Goal: Find specific page/section: Find specific page/section

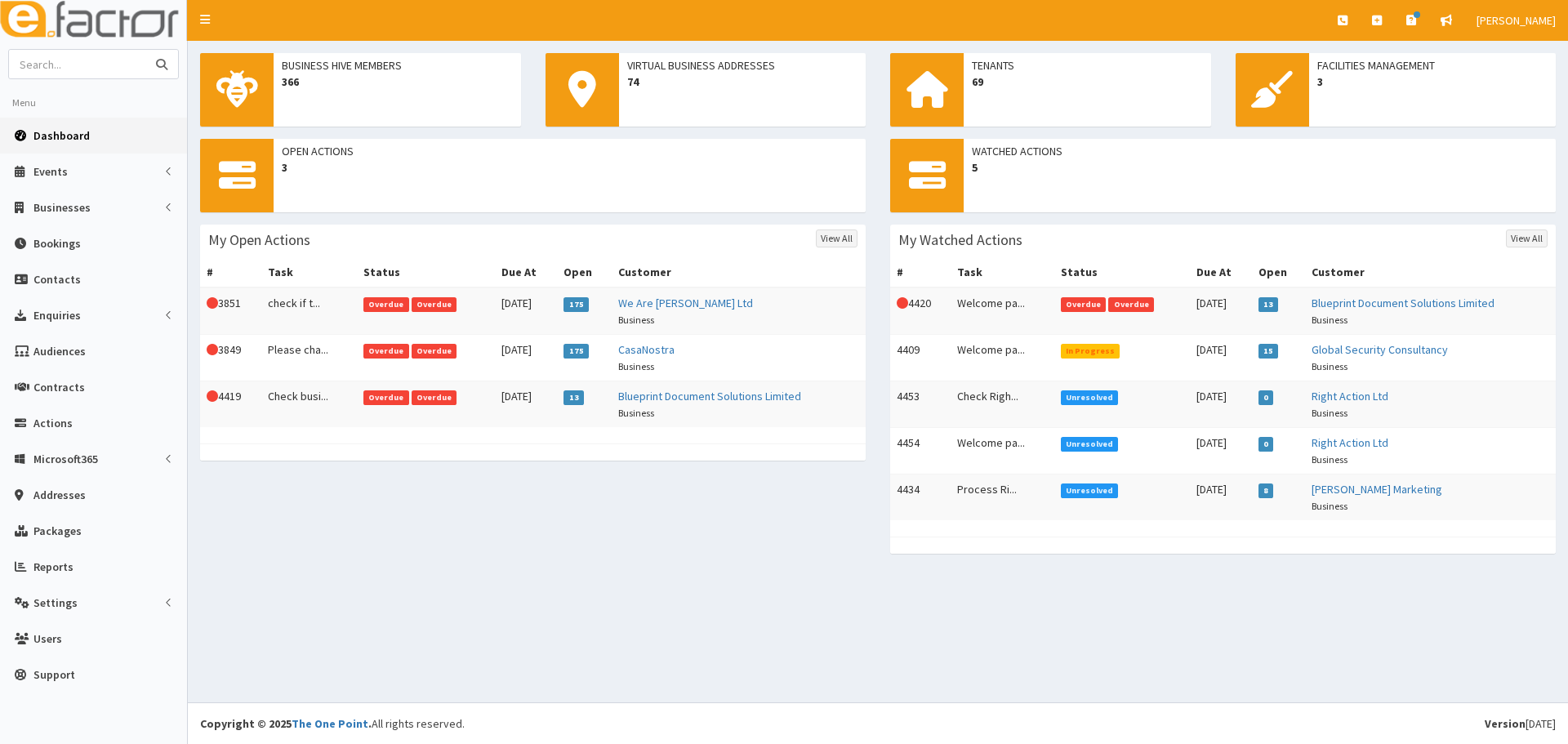
click at [73, 56] on input "text" at bounding box center [77, 64] width 137 height 29
type input "lincolshire decking"
click at [145, 49] on button "submit" at bounding box center [162, 64] width 33 height 29
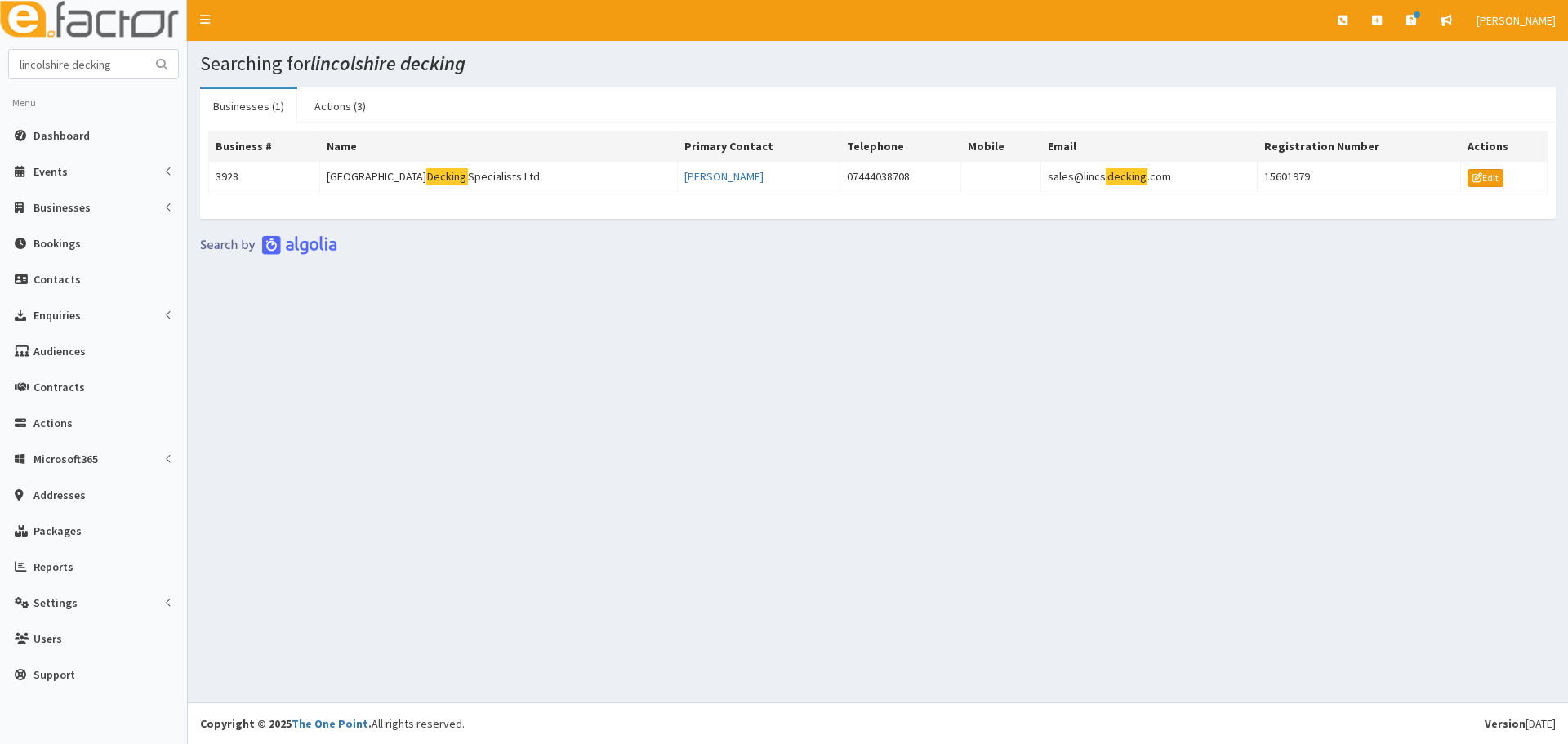
click at [315, 158] on th "Business #" at bounding box center [265, 146] width 111 height 31
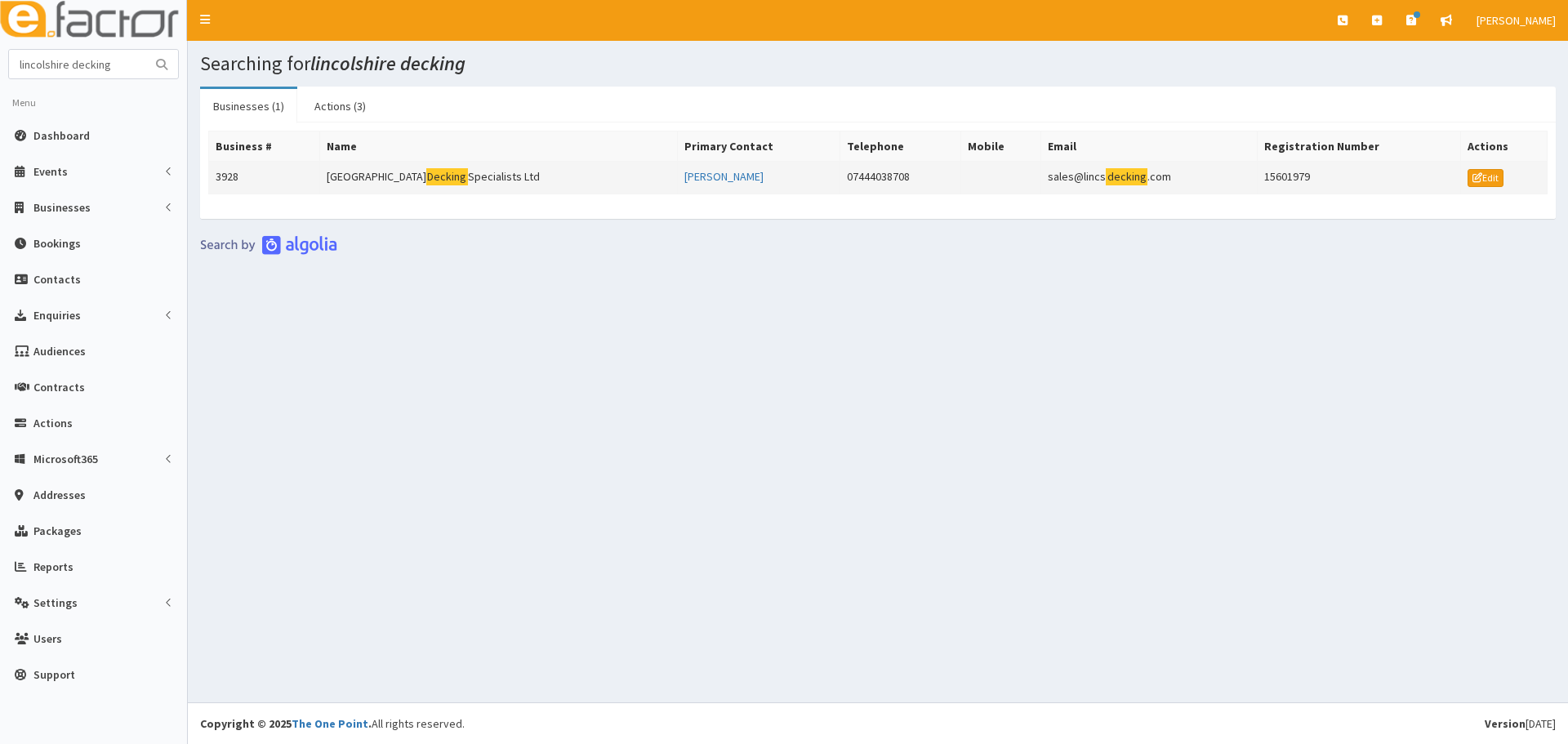
click at [336, 170] on td "Lincolnshire Decking Specialists Ltd" at bounding box center [498, 178] width 358 height 33
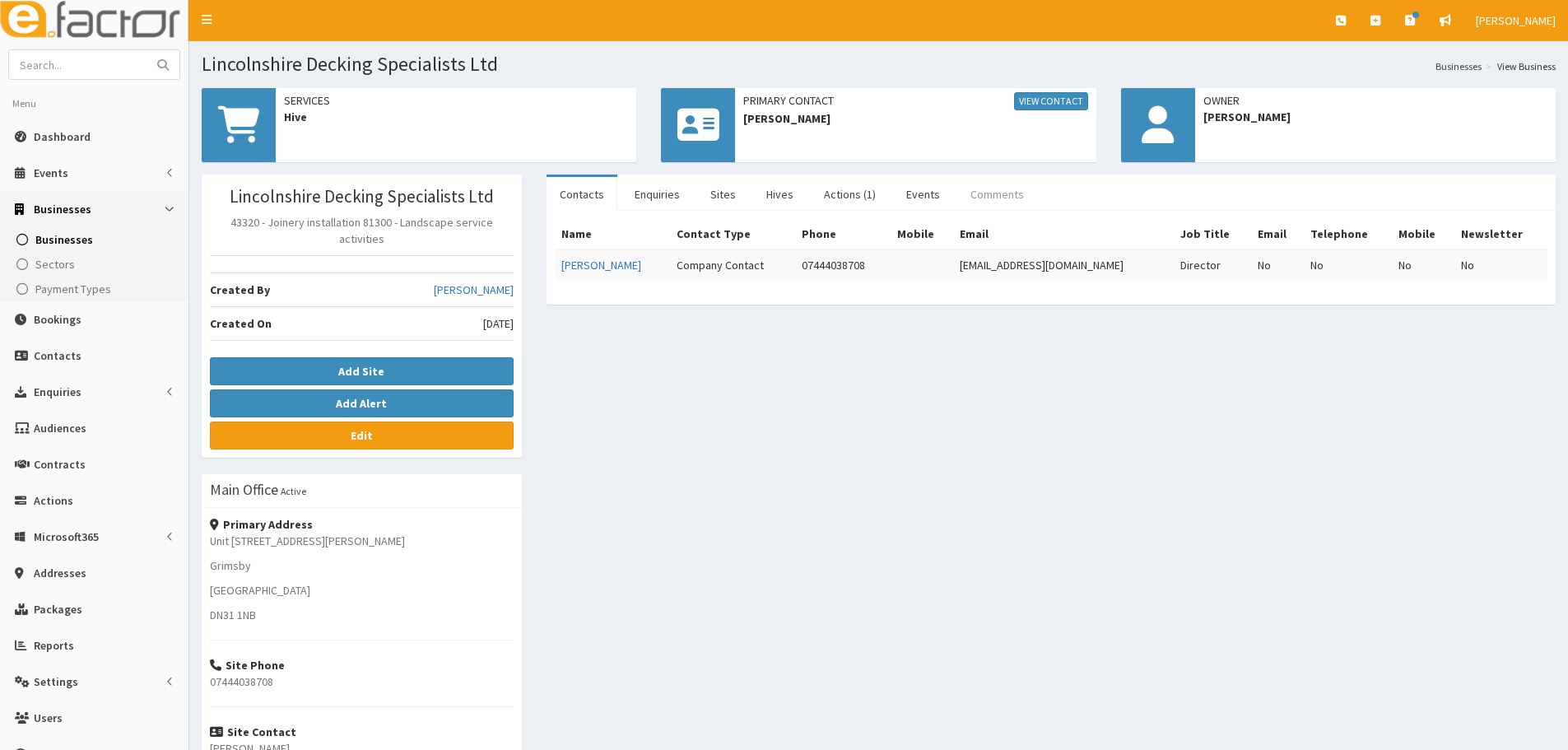
click at [984, 202] on link "Comments" at bounding box center [997, 195] width 80 height 35
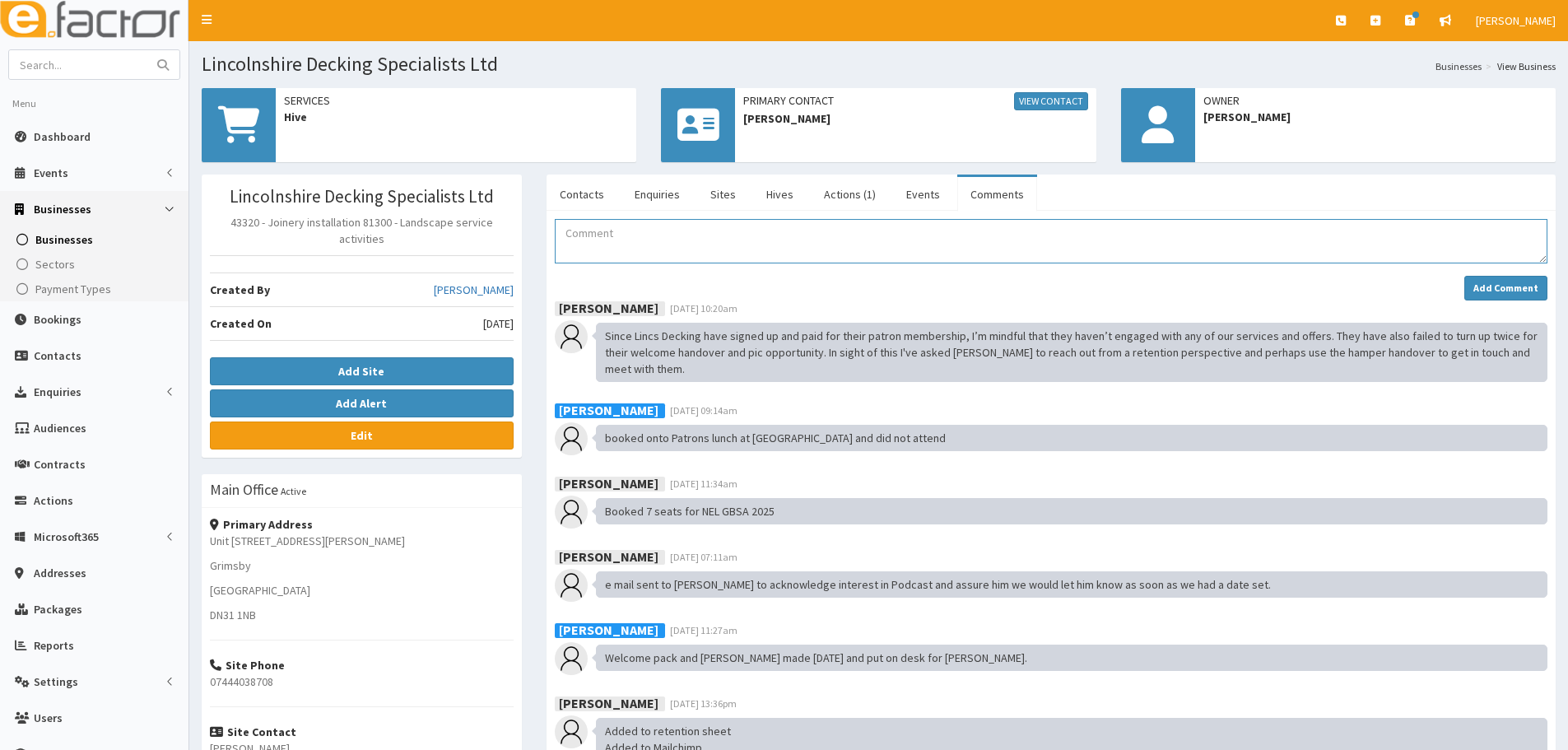
click at [582, 234] on textarea "Comment" at bounding box center [1051, 240] width 993 height 44
click at [325, 70] on h1 "Lincolnshire Decking Specialists Ltd" at bounding box center [878, 64] width 1354 height 22
click at [93, 52] on input "text" at bounding box center [78, 64] width 138 height 29
type input "[PERSON_NAME]"
click at [146, 50] on button "submit" at bounding box center [163, 64] width 33 height 29
